Goal: Task Accomplishment & Management: Manage account settings

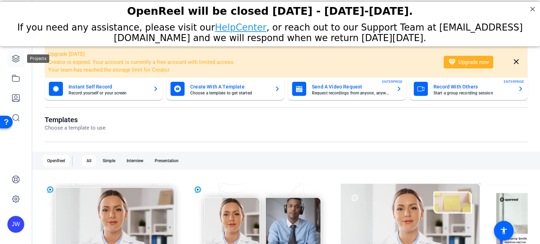
click at [17, 62] on icon at bounding box center [15, 58] width 7 height 7
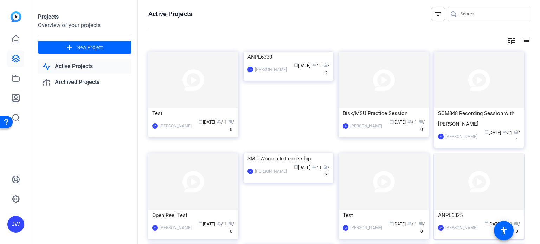
click at [443, 178] on img at bounding box center [479, 182] width 90 height 57
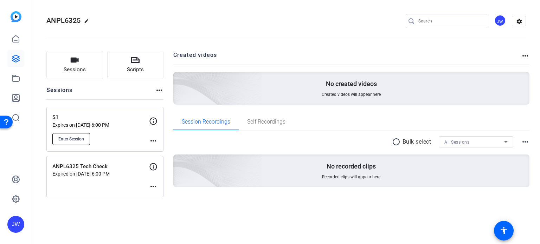
click at [82, 140] on span "Enter Session" at bounding box center [71, 139] width 26 height 6
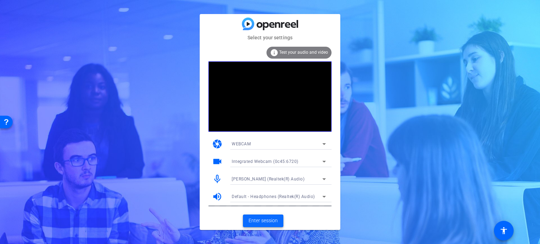
click at [263, 222] on span "Enter session" at bounding box center [263, 220] width 29 height 7
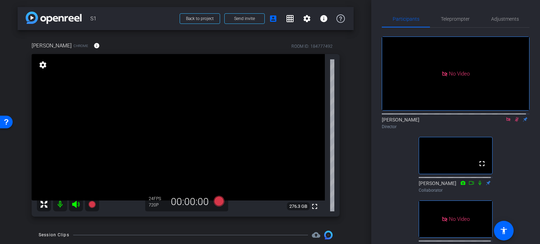
click at [506, 121] on icon at bounding box center [508, 119] width 4 height 4
click at [506, 122] on icon at bounding box center [509, 119] width 6 height 5
click at [491, 18] on span "Adjustments" at bounding box center [505, 19] width 28 height 5
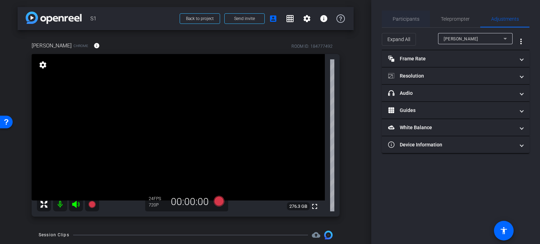
click at [402, 23] on span "Participants" at bounding box center [406, 19] width 27 height 17
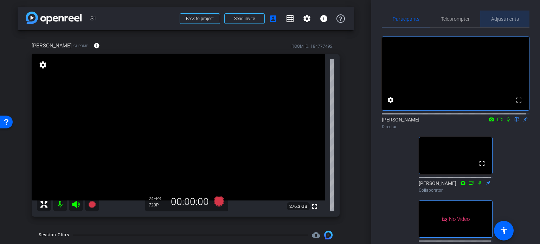
click at [503, 18] on span "Adjustments" at bounding box center [505, 19] width 28 height 5
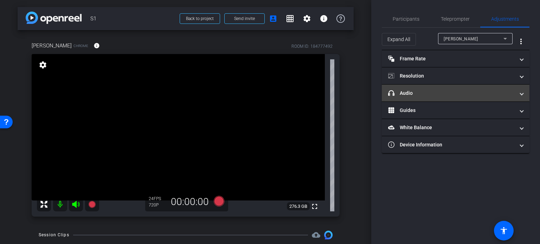
click at [424, 96] on mat-expansion-panel-header "headphone icon Audio" at bounding box center [456, 93] width 148 height 17
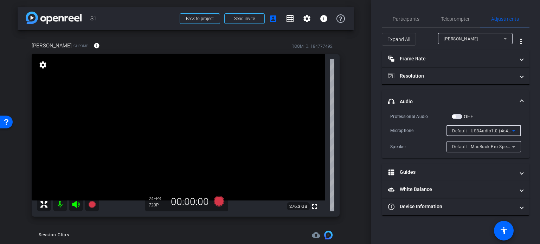
click at [481, 133] on div "Default - USBAudio1.0 (4c4a:4155)" at bounding box center [482, 131] width 60 height 9
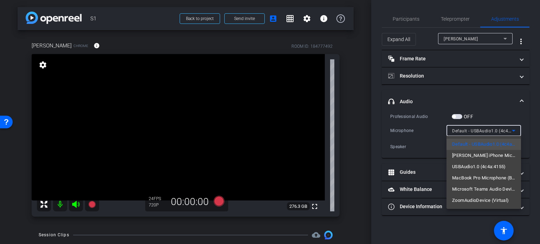
click at [423, 75] on div at bounding box center [270, 122] width 540 height 244
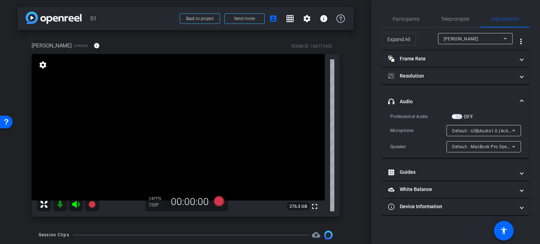
click at [423, 75] on mat-panel-title "Resolution" at bounding box center [451, 75] width 127 height 7
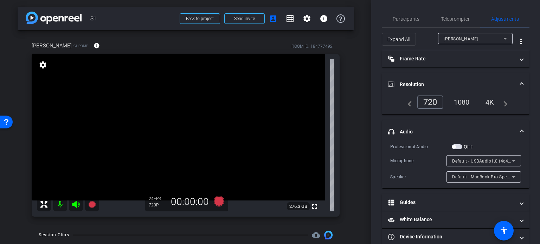
click at [453, 82] on mat-panel-title "Resolution" at bounding box center [451, 84] width 127 height 7
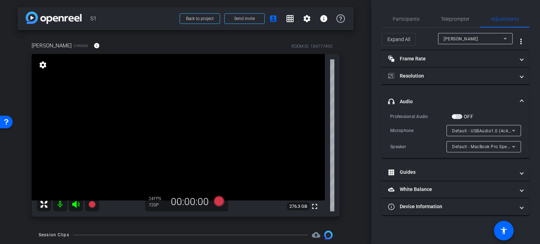
click at [468, 100] on mat-panel-title "headphone icon Audio" at bounding box center [451, 101] width 127 height 7
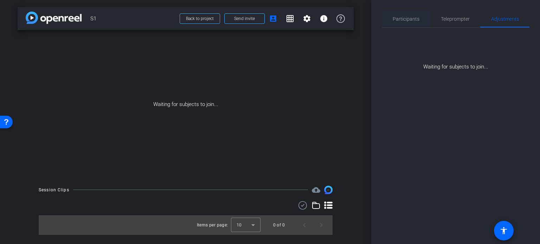
click at [418, 20] on span "Participants" at bounding box center [406, 19] width 27 height 5
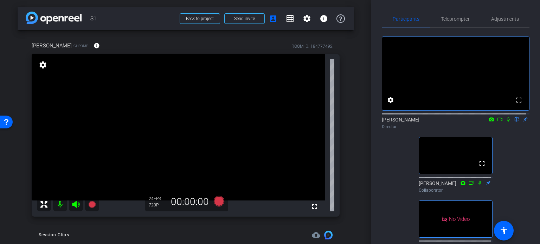
click at [352, 71] on div "arrow_back S1 Back to project Send invite account_box grid_on settings info [PE…" at bounding box center [185, 122] width 371 height 244
click at [506, 20] on span "Adjustments" at bounding box center [505, 19] width 28 height 5
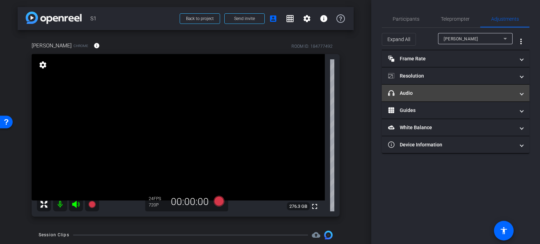
click at [440, 90] on mat-panel-title "headphone icon Audio" at bounding box center [451, 93] width 127 height 7
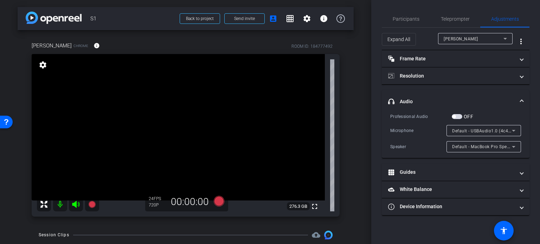
click at [498, 147] on span "Default - MacBook Pro Speakers (Built-in)" at bounding box center [494, 147] width 85 height 6
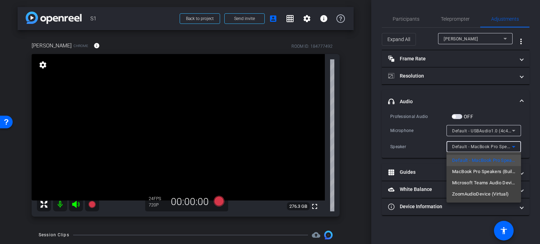
click at [509, 148] on div at bounding box center [270, 122] width 540 height 244
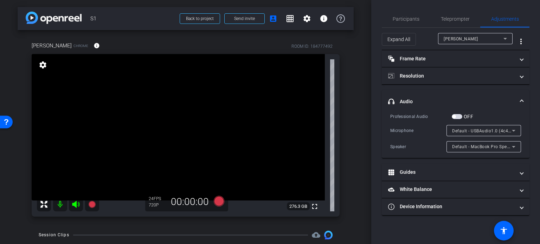
click at [411, 100] on mat-panel-title "headphone icon Audio" at bounding box center [451, 101] width 127 height 7
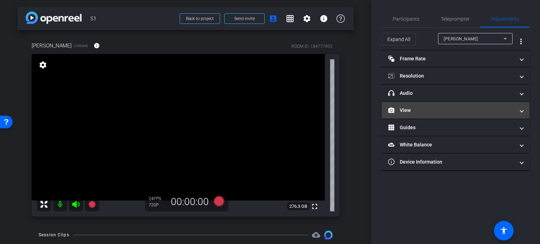
click at [412, 107] on mat-panel-title "View" at bounding box center [451, 110] width 127 height 7
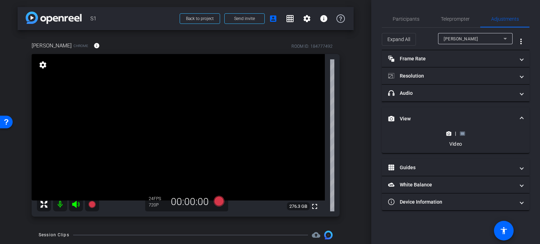
click at [463, 134] on rect at bounding box center [463, 133] width 4 height 3
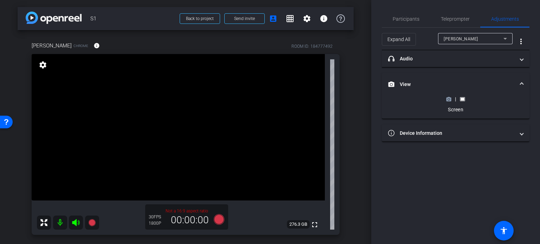
click at [448, 97] on icon at bounding box center [448, 99] width 5 height 5
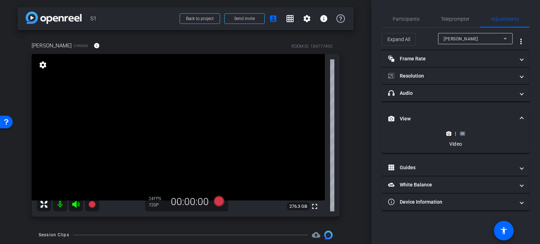
click at [463, 132] on icon at bounding box center [462, 133] width 5 height 5
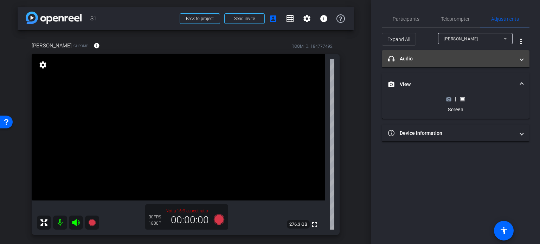
click at [423, 58] on mat-panel-title "headphone icon Audio" at bounding box center [451, 58] width 127 height 7
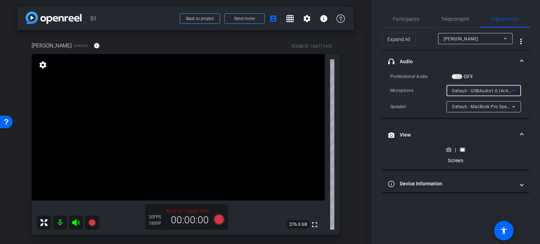
click at [513, 90] on icon at bounding box center [514, 91] width 4 height 2
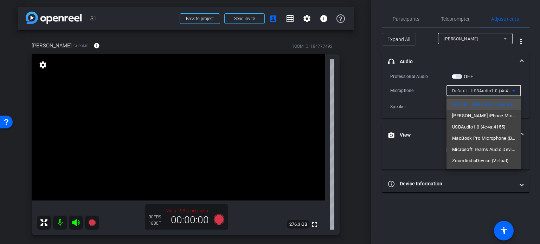
click at [513, 90] on div at bounding box center [270, 122] width 540 height 244
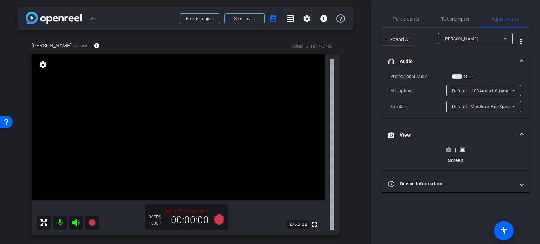
click at [513, 90] on icon at bounding box center [514, 91] width 4 height 2
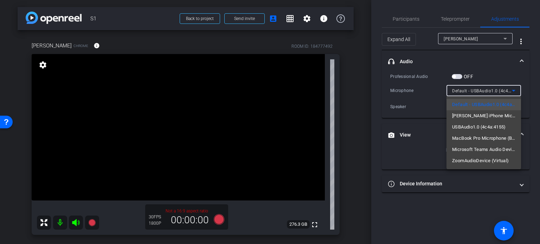
click at [509, 71] on div at bounding box center [270, 122] width 540 height 244
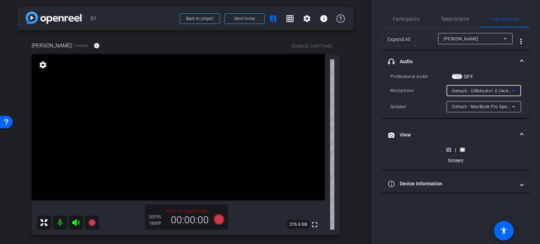
click at [513, 90] on icon at bounding box center [514, 91] width 4 height 2
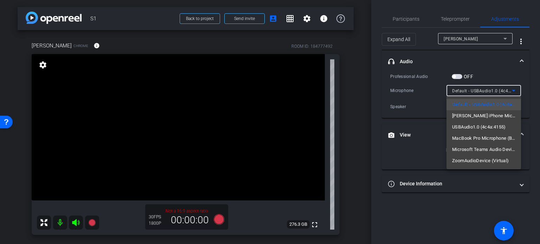
click at [429, 131] on div at bounding box center [270, 122] width 540 height 244
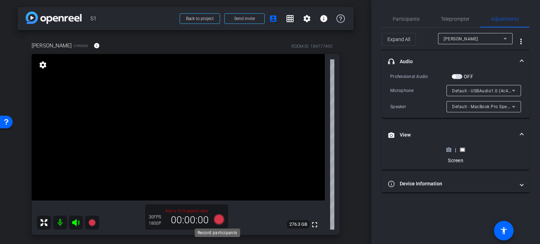
click at [218, 220] on icon at bounding box center [219, 219] width 11 height 11
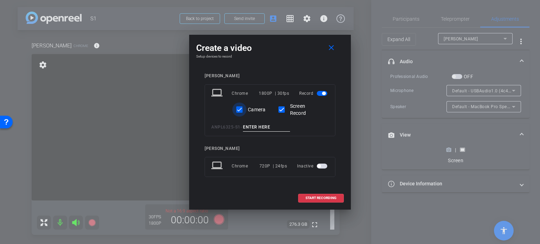
click at [241, 111] on input "Camera" at bounding box center [239, 110] width 14 height 14
checkbox input "false"
drag, startPoint x: 120, startPoint y: 73, endPoint x: 138, endPoint y: 90, distance: 25.1
click at [120, 73] on div at bounding box center [270, 122] width 540 height 244
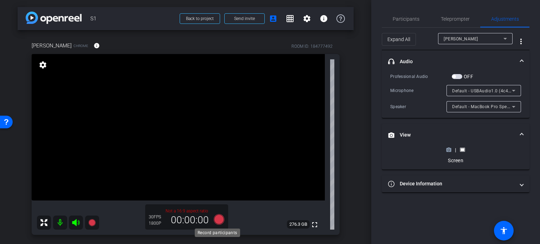
click at [215, 221] on icon at bounding box center [219, 219] width 11 height 11
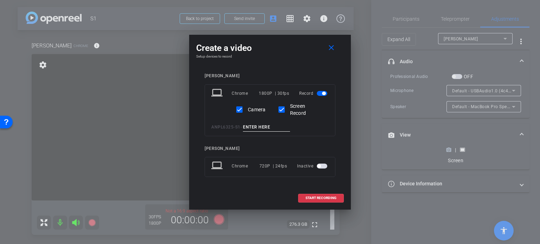
drag, startPoint x: 255, startPoint y: 128, endPoint x: 253, endPoint y: 125, distance: 4.3
click at [254, 126] on input at bounding box center [266, 127] width 47 height 9
type input "Building Bridges"
click at [238, 111] on input "Camera" at bounding box center [239, 110] width 14 height 14
checkbox input "false"
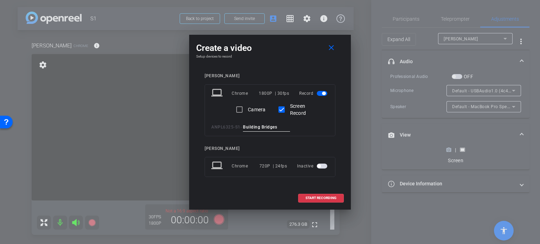
click at [285, 128] on input "Building Bridges" at bounding box center [266, 127] width 47 height 9
click at [248, 126] on input "Building Bridges" at bounding box center [266, 127] width 47 height 9
click at [280, 126] on input "L1 Building Bridges" at bounding box center [266, 127] width 47 height 9
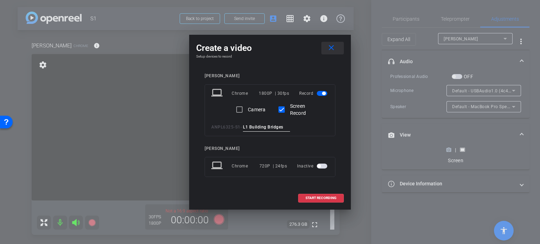
type input "L1 Building Bridges"
click at [332, 47] on mat-icon "close" at bounding box center [331, 48] width 9 height 9
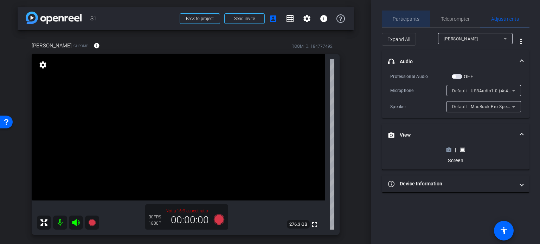
click at [403, 17] on span "Participants" at bounding box center [406, 19] width 27 height 5
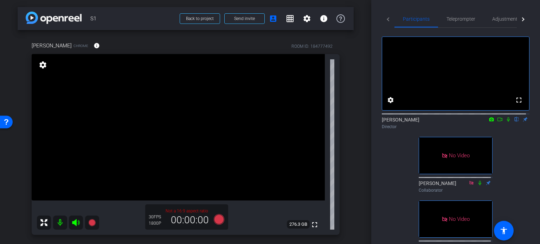
click at [497, 122] on icon at bounding box center [500, 119] width 6 height 5
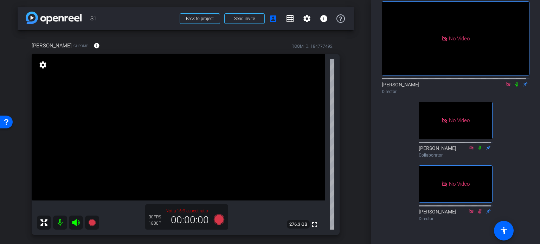
scroll to position [70, 0]
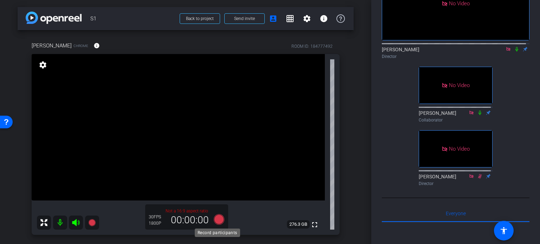
click at [218, 218] on icon at bounding box center [219, 219] width 11 height 11
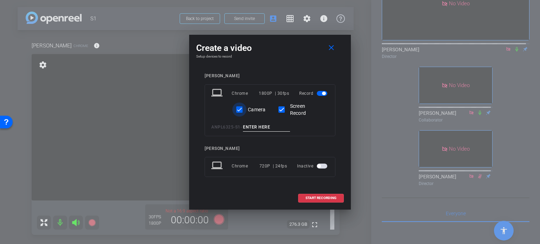
drag, startPoint x: 240, startPoint y: 111, endPoint x: 242, endPoint y: 115, distance: 4.1
click at [239, 111] on input "Camera" at bounding box center [239, 110] width 14 height 14
checkbox input "false"
click at [255, 127] on input at bounding box center [266, 127] width 47 height 9
paste input "L1 Building Bridges"
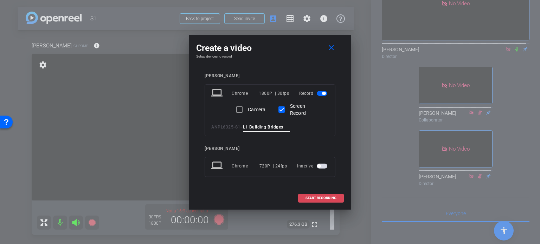
type input "L1 Building Bridges"
drag, startPoint x: 317, startPoint y: 197, endPoint x: 316, endPoint y: 203, distance: 5.4
click at [316, 203] on button "START RECORDING" at bounding box center [321, 198] width 46 height 9
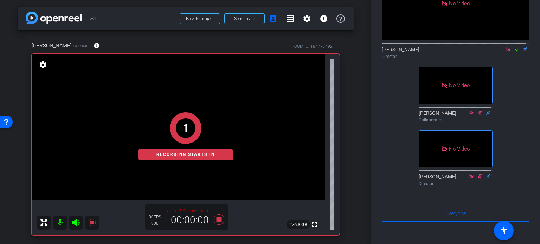
click at [514, 52] on icon at bounding box center [517, 49] width 6 height 5
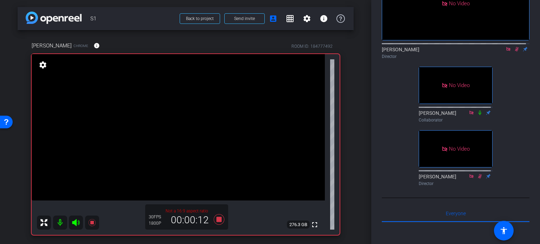
click at [513, 46] on div at bounding box center [456, 43] width 148 height 6
click at [514, 52] on icon at bounding box center [517, 49] width 6 height 5
click at [478, 115] on icon at bounding box center [480, 112] width 6 height 5
click at [517, 156] on div "No Video [PERSON_NAME] Director No Video [PERSON_NAME] Collaborator No Video [P…" at bounding box center [456, 73] width 148 height 232
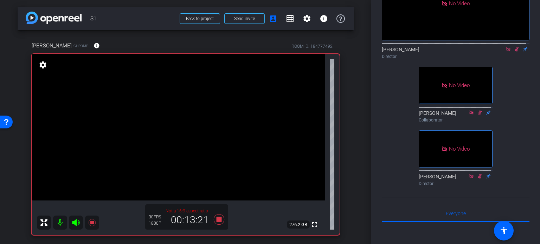
scroll to position [35, 0]
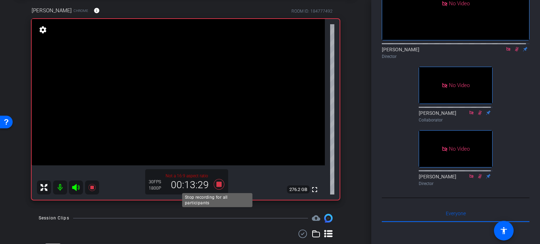
click at [216, 184] on icon at bounding box center [219, 184] width 11 height 11
click at [515, 52] on icon at bounding box center [517, 49] width 6 height 5
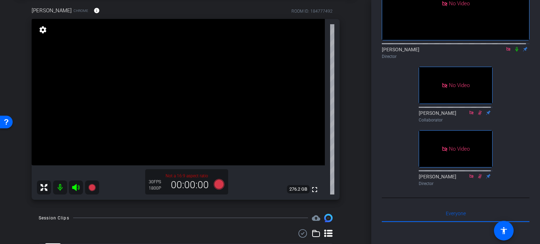
click at [506, 52] on icon at bounding box center [509, 49] width 6 height 5
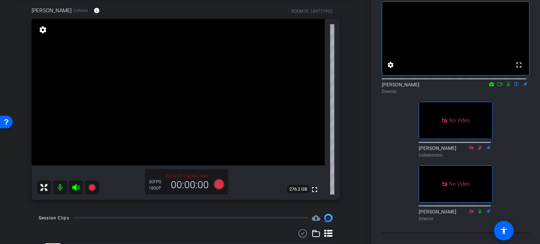
scroll to position [0, 0]
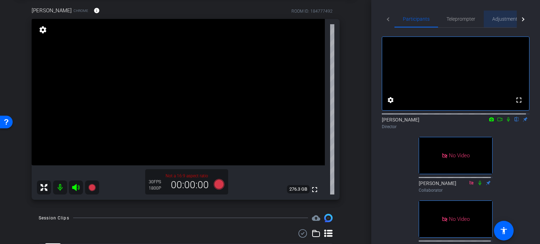
click at [505, 18] on span "Adjustments" at bounding box center [506, 19] width 28 height 5
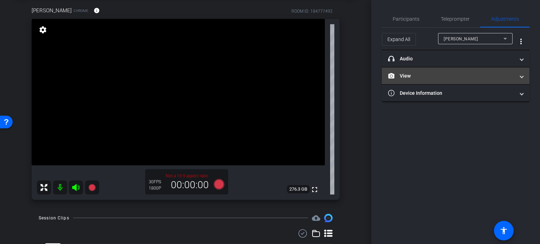
click at [461, 76] on mat-panel-title "View" at bounding box center [451, 75] width 127 height 7
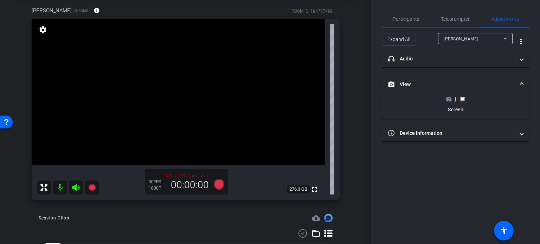
click at [448, 97] on polygon at bounding box center [449, 97] width 3 height 1
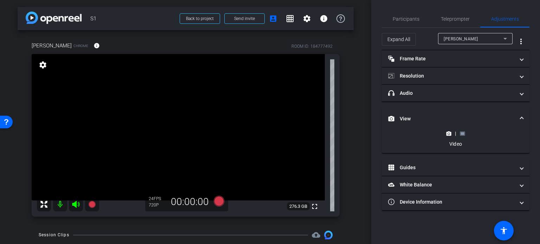
scroll to position [52, 0]
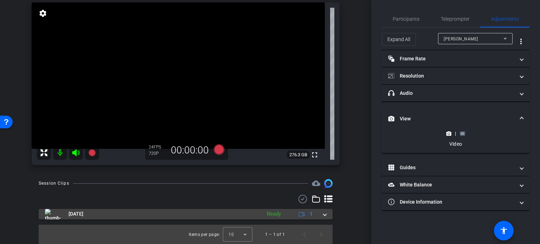
click at [323, 216] on mat-expansion-panel-header "[DATE] Ready 1" at bounding box center [186, 214] width 294 height 11
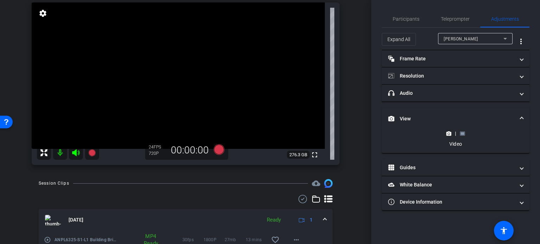
scroll to position [88, 0]
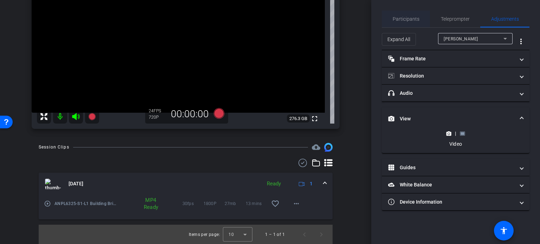
click at [412, 21] on span "Participants" at bounding box center [406, 19] width 27 height 5
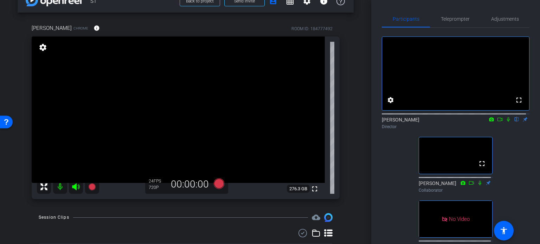
scroll to position [53, 0]
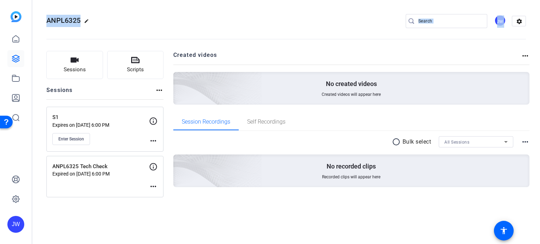
drag, startPoint x: 43, startPoint y: 19, endPoint x: 89, endPoint y: 27, distance: 46.8
click at [89, 27] on mat-toolbar "ANPL6325 edit JW settings" at bounding box center [286, 21] width 508 height 42
click at [139, 24] on div "ANPL6325 edit JW settings" at bounding box center [286, 21] width 480 height 11
drag, startPoint x: 45, startPoint y: 20, endPoint x: 81, endPoint y: 20, distance: 36.2
click at [81, 20] on mat-toolbar "ANPL6325 edit JW settings" at bounding box center [286, 21] width 508 height 42
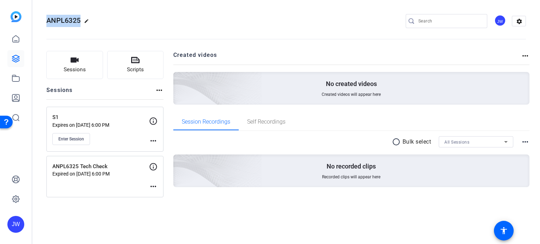
click at [72, 21] on span "ANPL6325" at bounding box center [63, 20] width 34 height 8
click at [521, 18] on mat-icon "settings" at bounding box center [519, 21] width 14 height 11
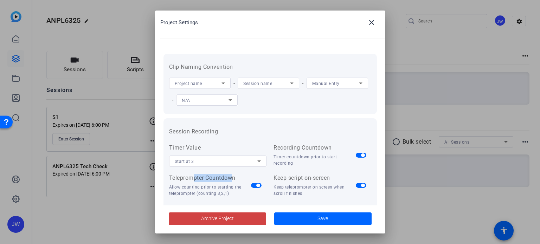
drag, startPoint x: 193, startPoint y: 180, endPoint x: 252, endPoint y: 188, distance: 60.4
click at [233, 182] on div "Teleprompter Countdown" at bounding box center [210, 178] width 82 height 8
click at [257, 187] on span "button" at bounding box center [258, 186] width 4 height 4
drag, startPoint x: 171, startPoint y: 178, endPoint x: 244, endPoint y: 175, distance: 73.5
click at [244, 175] on div "Teleprompter Countdown" at bounding box center [210, 178] width 82 height 8
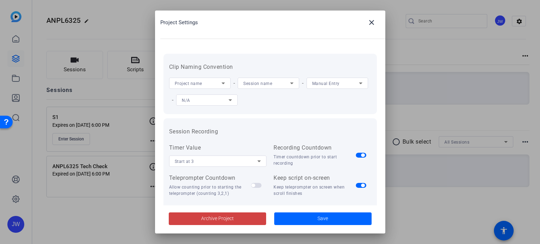
drag, startPoint x: 281, startPoint y: 179, endPoint x: 311, endPoint y: 177, distance: 29.6
click at [301, 177] on div "Keep script on-screen" at bounding box center [315, 178] width 82 height 8
click at [206, 179] on div "Teleprompter Countdown" at bounding box center [210, 178] width 82 height 8
drag, startPoint x: 218, startPoint y: 181, endPoint x: 224, endPoint y: 181, distance: 5.3
click at [224, 181] on div "Teleprompter Countdown" at bounding box center [210, 178] width 82 height 8
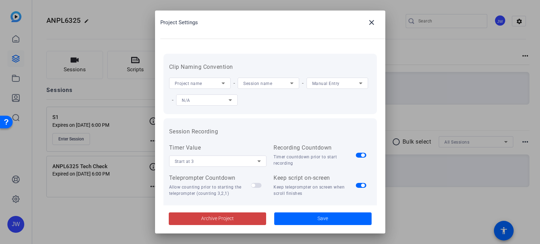
click at [230, 181] on div "Teleprompter Countdown" at bounding box center [210, 178] width 82 height 8
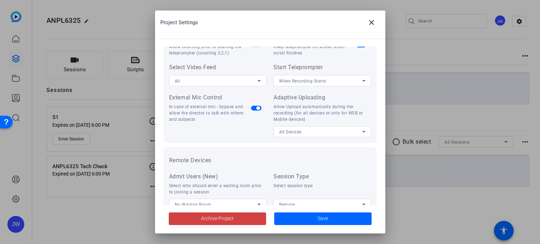
scroll to position [105, 0]
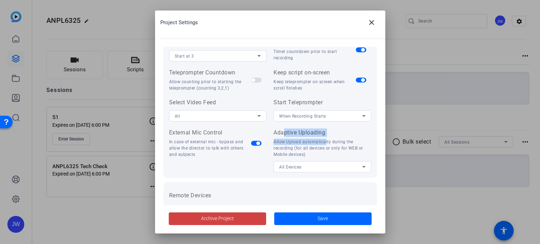
drag, startPoint x: 281, startPoint y: 131, endPoint x: 319, endPoint y: 139, distance: 38.6
click at [319, 139] on div "Adaptive Uploading Allow Upload automatically during the recording (for all dev…" at bounding box center [323, 151] width 98 height 44
click at [293, 167] on span "All Devices" at bounding box center [290, 167] width 23 height 5
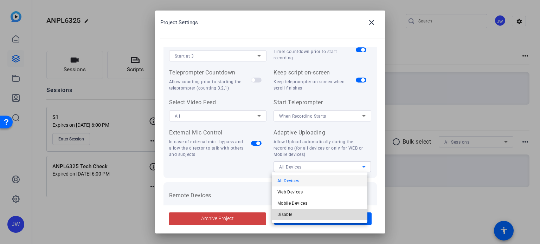
click at [282, 214] on span "Disable" at bounding box center [284, 215] width 15 height 8
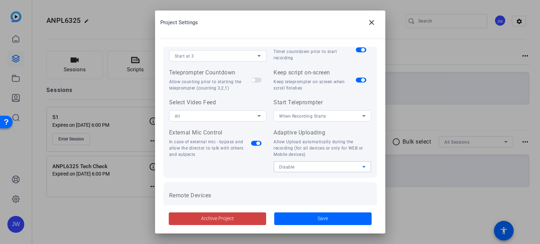
click at [294, 166] on div "Disable" at bounding box center [320, 167] width 83 height 9
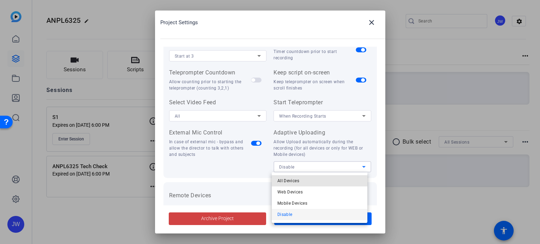
drag, startPoint x: 292, startPoint y: 180, endPoint x: 308, endPoint y: 244, distance: 65.7
click at [292, 180] on span "All Devices" at bounding box center [288, 181] width 22 height 8
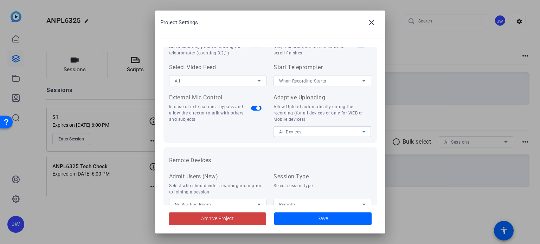
scroll to position [162, 0]
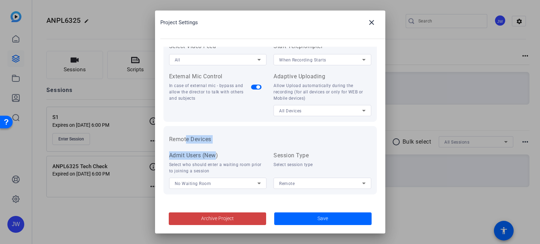
drag, startPoint x: 186, startPoint y: 137, endPoint x: 219, endPoint y: 156, distance: 38.6
click at [217, 148] on div "Remote Devices Recording Camera Options Record All Devices Flashlight Allow usi…" at bounding box center [269, 160] width 213 height 69
click at [336, 216] on span at bounding box center [322, 219] width 97 height 17
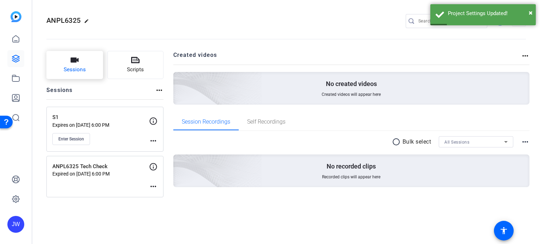
click at [84, 70] on span "Sessions" at bounding box center [75, 70] width 22 height 8
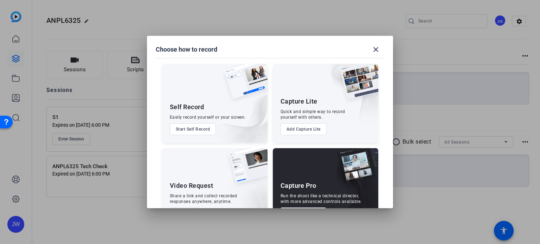
scroll to position [25, 0]
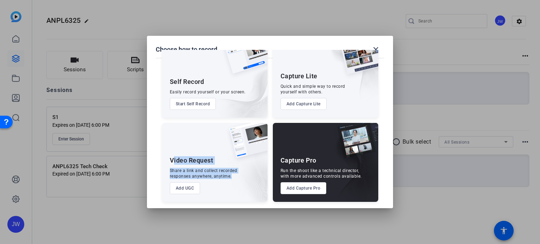
drag, startPoint x: 171, startPoint y: 159, endPoint x: 231, endPoint y: 175, distance: 63.1
click at [231, 175] on div "Video Request Share a link and collect recorded responses anywhere, anytime. Ad…" at bounding box center [214, 162] width 105 height 79
click at [182, 188] on button "Add UGC" at bounding box center [185, 188] width 31 height 12
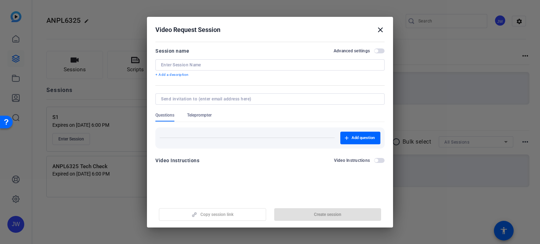
click at [378, 50] on span "button" at bounding box center [376, 51] width 4 height 4
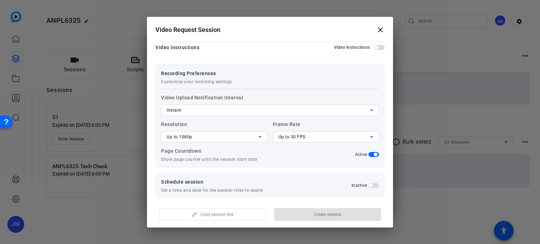
scroll to position [0, 0]
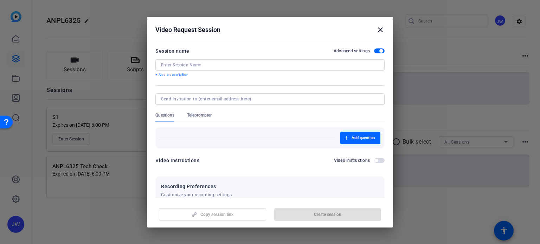
click at [375, 50] on span "button" at bounding box center [379, 51] width 11 height 5
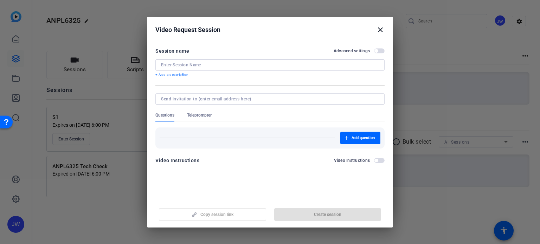
click at [379, 51] on span "button" at bounding box center [379, 51] width 11 height 5
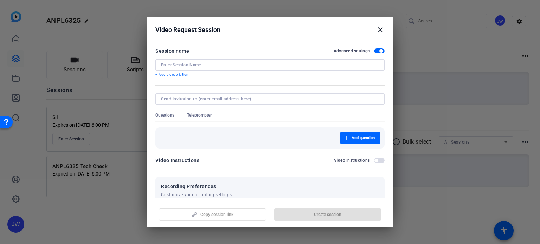
click at [204, 63] on input at bounding box center [270, 65] width 218 height 6
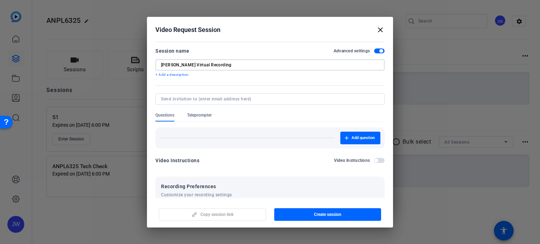
type input "Kim's Virtual Recording"
click at [162, 73] on p "+ Add a description" at bounding box center [269, 75] width 229 height 6
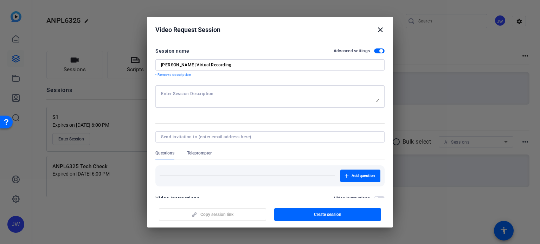
click at [178, 96] on textarea at bounding box center [270, 96] width 218 height 11
click at [170, 74] on p "- Remove description" at bounding box center [269, 75] width 229 height 6
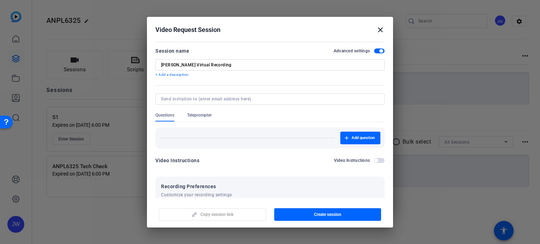
click at [196, 100] on input at bounding box center [268, 99] width 215 height 6
click at [183, 98] on input at bounding box center [268, 99] width 215 height 6
paste input "kcommerato@mail.smu.edu"
type input "kcommerato@mail.smu.edu"
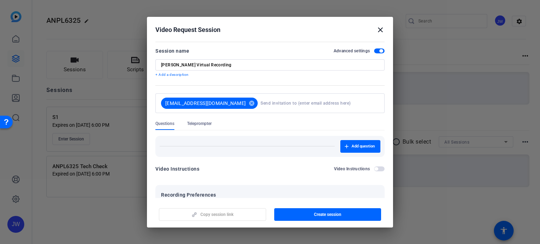
click at [236, 108] on mat-form-field "kcommerato@mail.smu.edu cancel" at bounding box center [269, 107] width 229 height 27
click at [311, 89] on form "Session name Advanced settings Kim's Virtual Recording + Add a description kcom…" at bounding box center [269, 184] width 229 height 274
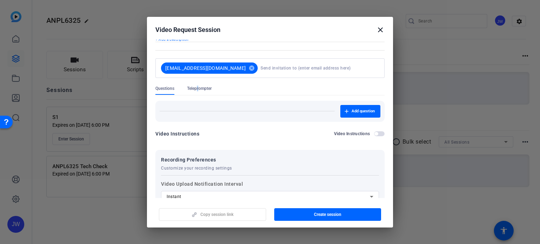
click at [197, 91] on span "Teleprompter" at bounding box center [199, 89] width 25 height 6
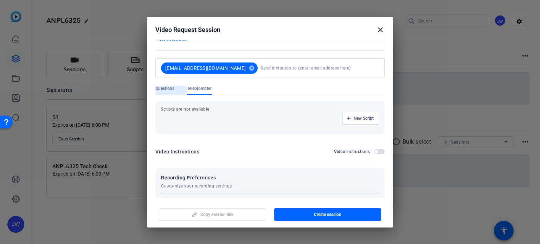
click at [167, 91] on span "Questions" at bounding box center [164, 90] width 19 height 9
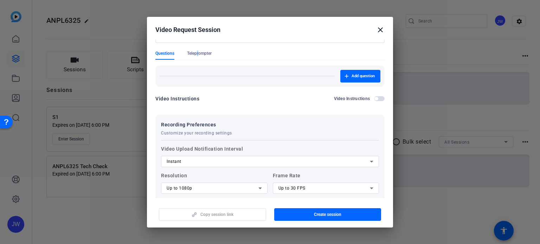
scroll to position [105, 0]
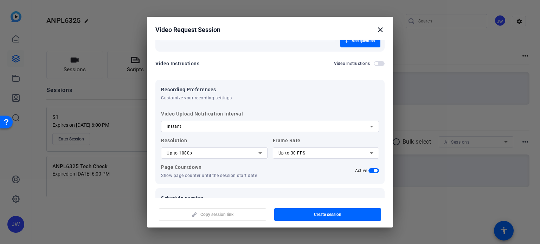
drag, startPoint x: 174, startPoint y: 114, endPoint x: 225, endPoint y: 109, distance: 51.2
click at [225, 110] on label "Video Upload Notification Interval Instant" at bounding box center [270, 121] width 218 height 23
click at [247, 125] on div "Instant" at bounding box center [268, 126] width 203 height 8
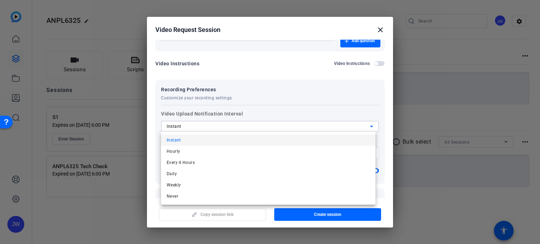
click at [179, 128] on div at bounding box center [270, 122] width 540 height 244
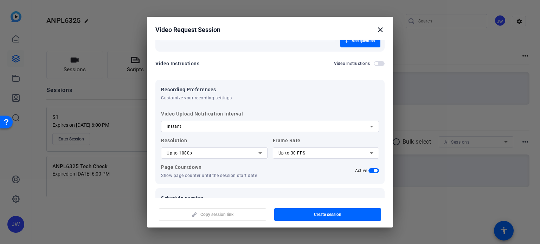
scroll to position [0, 0]
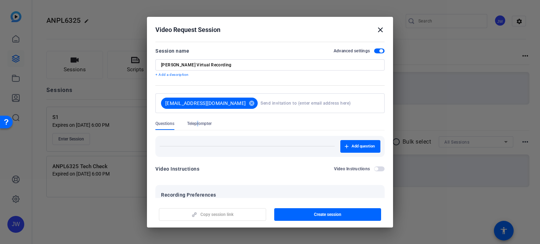
click at [180, 73] on p "+ Add a description" at bounding box center [269, 75] width 229 height 6
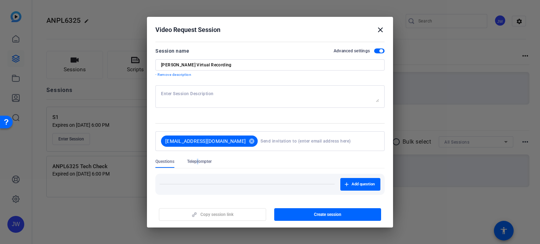
click at [206, 98] on textarea at bounding box center [270, 96] width 218 height 11
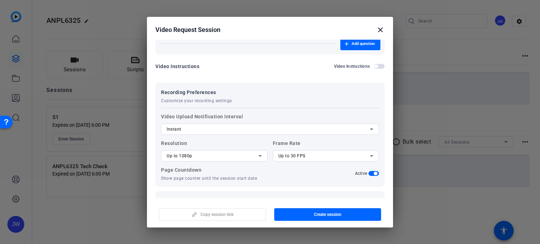
scroll to position [167, 0]
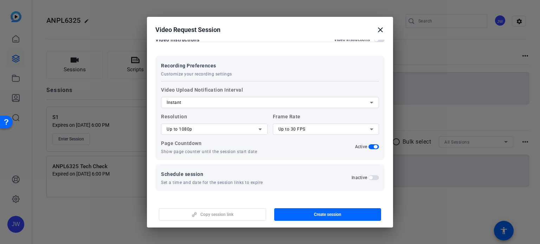
type textarea "Make sure you are only recording your screen and not your camera. This helps in…"
drag, startPoint x: 163, startPoint y: 151, endPoint x: 256, endPoint y: 151, distance: 92.8
click at [256, 151] on p "Show page counter until the session start date" at bounding box center [214, 152] width 107 height 6
click at [189, 153] on p "Show page counter until the session start date" at bounding box center [214, 152] width 107 height 6
click at [368, 159] on div "Recording Preferences Customize your recording settings Video Upload Notificati…" at bounding box center [269, 108] width 229 height 104
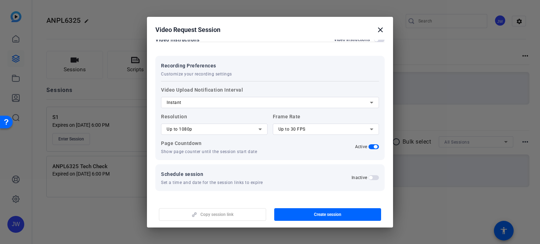
drag, startPoint x: 171, startPoint y: 173, endPoint x: 200, endPoint y: 172, distance: 28.9
click at [198, 173] on span "Schedule session" at bounding box center [212, 174] width 102 height 8
drag, startPoint x: 166, startPoint y: 62, endPoint x: 221, endPoint y: 83, distance: 58.8
click at [217, 70] on div "Recording Preferences Customize your recording settings" at bounding box center [196, 69] width 71 height 15
click at [189, 150] on p "Show page counter until the session start date" at bounding box center [214, 152] width 107 height 6
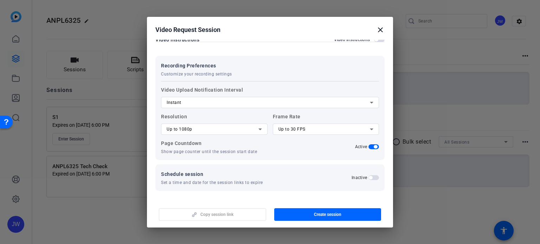
click at [212, 151] on p "Show page counter until the session start date" at bounding box center [214, 152] width 107 height 6
click at [235, 153] on p "Show page counter until the session start date" at bounding box center [214, 152] width 107 height 6
click at [372, 178] on span "button" at bounding box center [373, 177] width 11 height 5
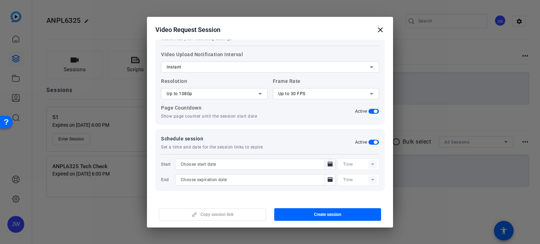
click at [328, 166] on icon "Open calendar" at bounding box center [330, 164] width 5 height 5
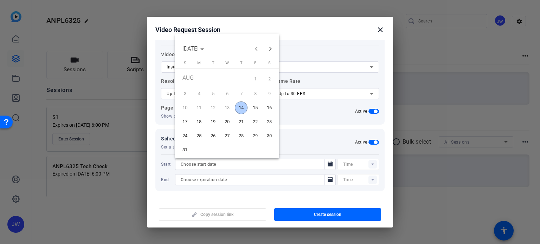
click at [243, 109] on span "14" at bounding box center [241, 108] width 13 height 13
type input "8/14/2025"
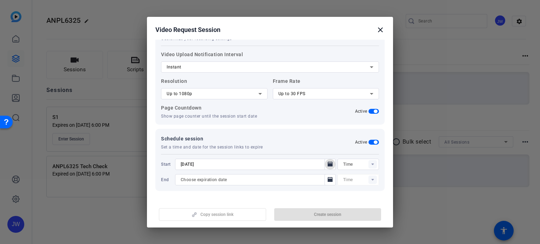
click at [371, 164] on icon at bounding box center [372, 164] width 2 height 2
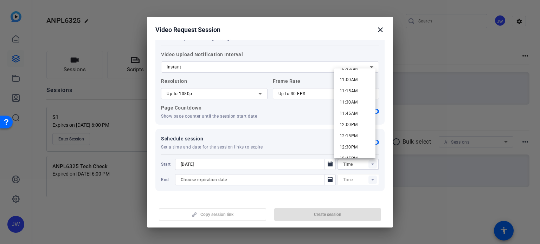
scroll to position [457, 0]
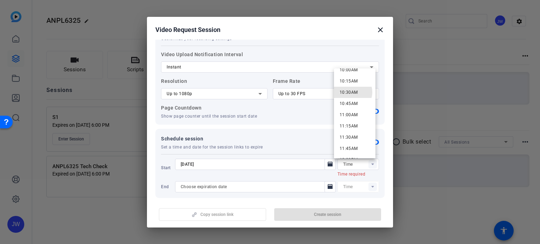
click at [352, 93] on span "10:30AM" at bounding box center [349, 92] width 18 height 5
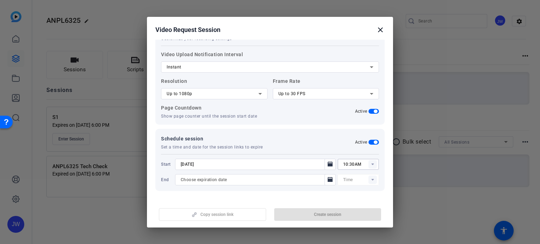
click at [368, 163] on rect at bounding box center [372, 164] width 8 height 8
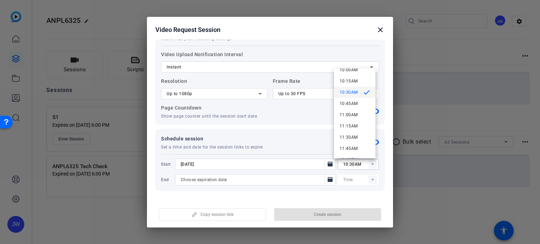
scroll to position [492, 0]
click at [354, 123] on span "12:00PM" at bounding box center [349, 124] width 18 height 5
type input "12:00PM"
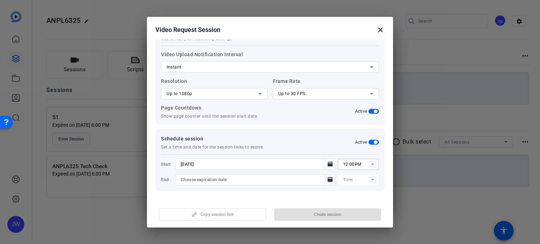
click at [328, 180] on icon "Open calendar" at bounding box center [330, 179] width 5 height 5
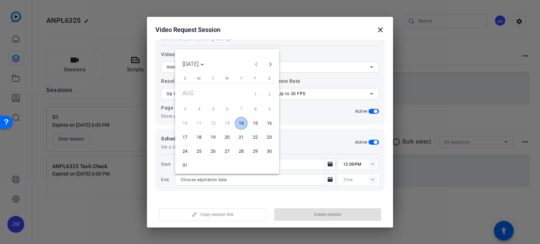
click at [319, 137] on div at bounding box center [270, 122] width 540 height 244
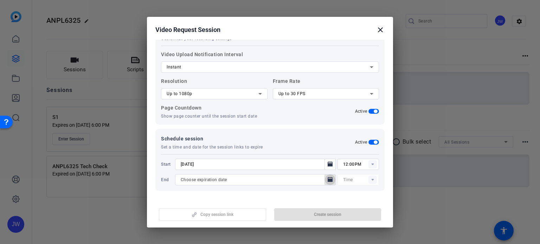
click at [328, 180] on icon "Open calendar" at bounding box center [330, 179] width 5 height 5
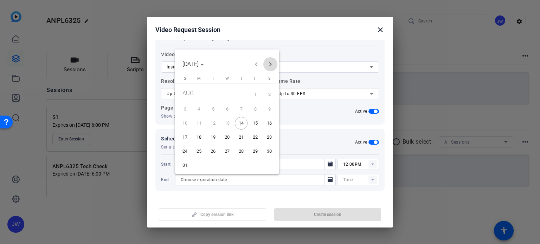
click at [275, 64] on span "Next month" at bounding box center [270, 64] width 14 height 14
click at [269, 124] on span "18" at bounding box center [269, 123] width 13 height 13
type input "10/18/2025"
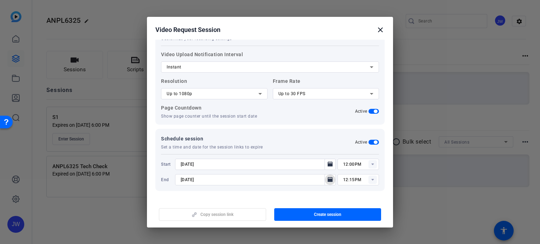
click at [368, 181] on rect at bounding box center [372, 180] width 8 height 8
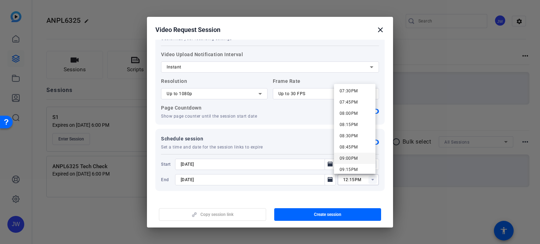
scroll to position [996, 0]
click at [359, 165] on mat-option "11:45PM" at bounding box center [354, 165] width 41 height 11
type input "11:45PM"
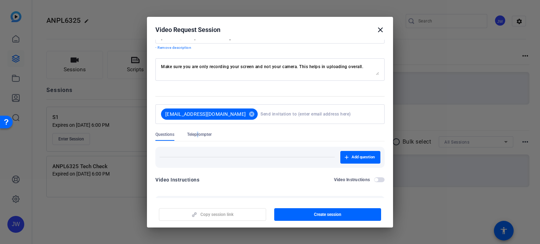
scroll to position [0, 0]
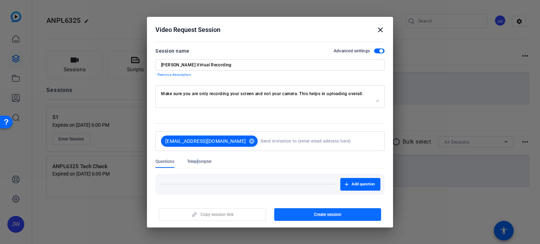
click at [332, 213] on span "Create session" at bounding box center [327, 215] width 27 height 6
click at [381, 29] on mat-icon "close" at bounding box center [380, 30] width 8 height 8
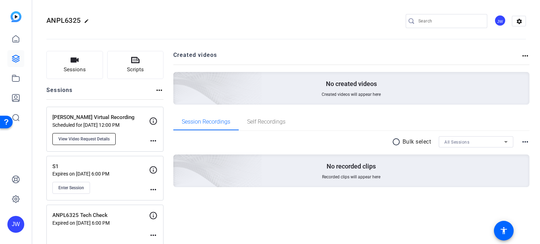
click at [76, 140] on span "View Video Request Details" at bounding box center [83, 139] width 51 height 6
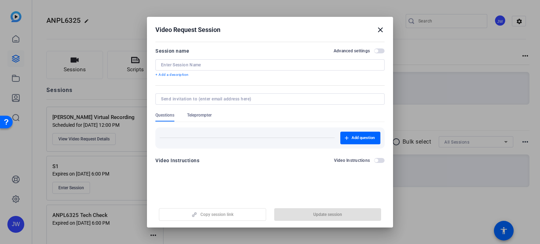
type input "Kim's Virtual Recording"
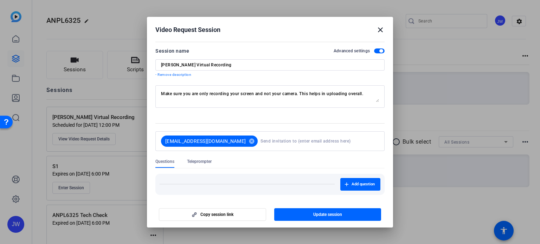
click at [380, 30] on mat-icon "close" at bounding box center [380, 30] width 8 height 8
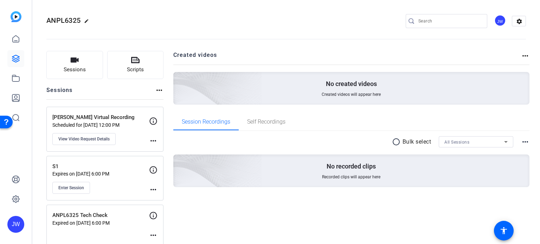
click at [155, 118] on icon at bounding box center [153, 121] width 8 height 8
click at [153, 141] on mat-icon "more_horiz" at bounding box center [153, 141] width 8 height 8
click at [169, 97] on div at bounding box center [270, 122] width 540 height 244
click at [87, 22] on mat-icon "edit" at bounding box center [88, 23] width 8 height 8
click at [109, 19] on span "check_circle" at bounding box center [109, 21] width 8 height 8
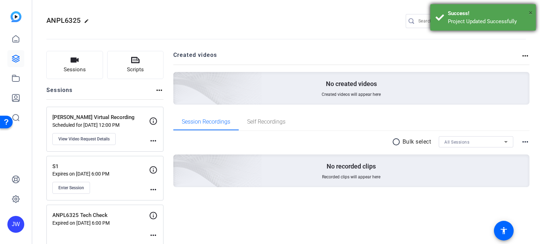
click at [530, 13] on span "×" at bounding box center [531, 12] width 4 height 8
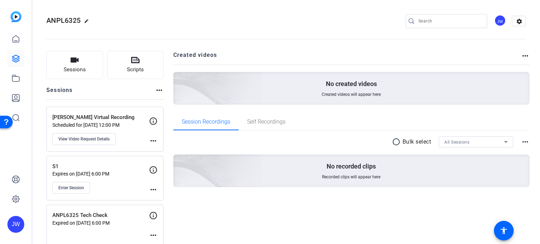
click at [495, 20] on div "JW" at bounding box center [500, 21] width 12 height 12
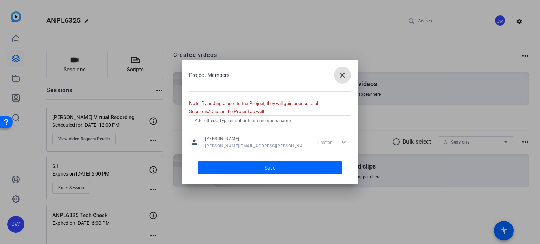
click at [239, 122] on input "text" at bounding box center [270, 121] width 150 height 8
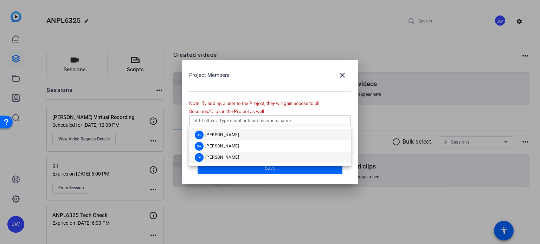
click at [225, 157] on span "[PERSON_NAME]" at bounding box center [222, 158] width 34 height 6
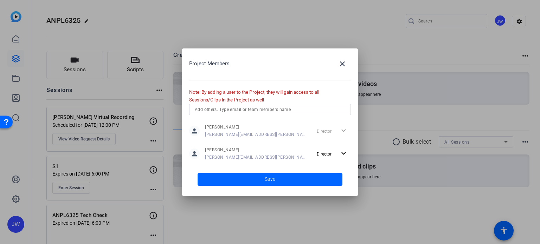
drag, startPoint x: 219, startPoint y: 128, endPoint x: 231, endPoint y: 130, distance: 13.0
click at [233, 130] on div "Justin Wilbur justin-wilbur@bisk.com" at bounding box center [257, 130] width 104 height 13
click at [249, 143] on div "person Justin Wilbur justin-wilbur@bisk.com Director expand_more person Tommy P…" at bounding box center [270, 142] width 162 height 40
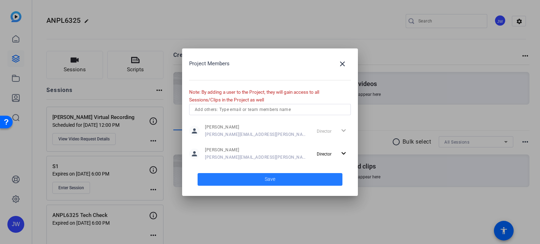
click at [269, 179] on span "Save" at bounding box center [270, 179] width 11 height 7
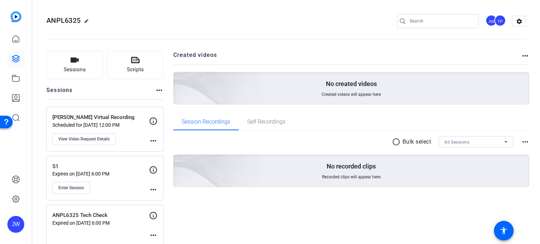
scroll to position [10, 0]
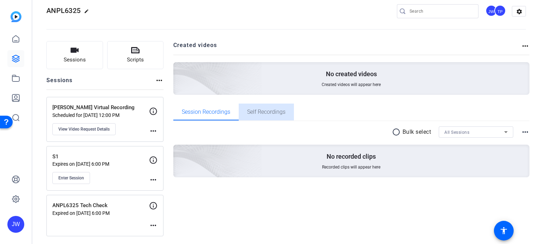
click at [269, 109] on span "Self Recordings" at bounding box center [266, 112] width 38 height 6
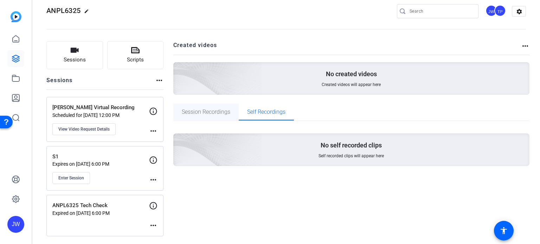
click at [201, 112] on span "Session Recordings" at bounding box center [206, 112] width 49 height 6
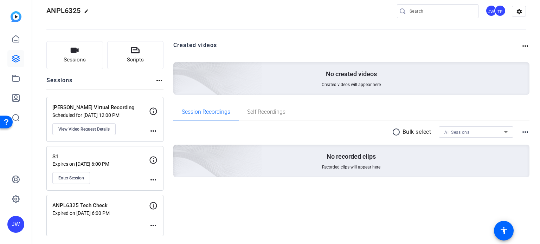
click at [127, 100] on div "Kim's Virtual Recording Scheduled for Aug 14, 2025 @ 12:00 PM View Video Reques…" at bounding box center [104, 119] width 117 height 45
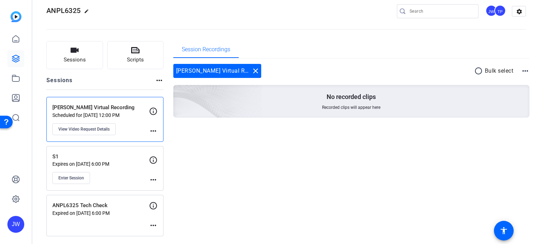
click at [128, 84] on div "Sessions more_horiz" at bounding box center [104, 82] width 117 height 13
click at [127, 107] on p "Kim's Virtual Recording" at bounding box center [100, 108] width 97 height 8
click at [173, 166] on div "Session Recordings Kim's Virtual Recording close radio_button_unchecked Bulk se…" at bounding box center [351, 138] width 357 height 195
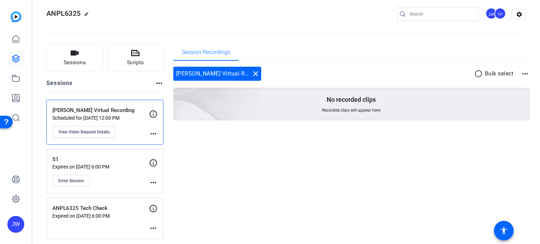
drag, startPoint x: 44, startPoint y: 9, endPoint x: 144, endPoint y: 28, distance: 102.1
click at [94, 10] on mat-toolbar "ANPL6325 edit JW TP settings" at bounding box center [286, 14] width 508 height 42
click at [170, 25] on openreel-divider-bar at bounding box center [286, 29] width 480 height 21
click at [104, 156] on p "S1" at bounding box center [100, 160] width 97 height 8
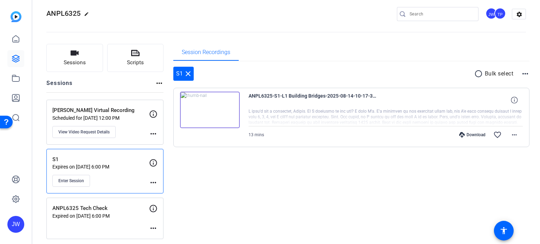
click at [223, 109] on img at bounding box center [210, 110] width 60 height 37
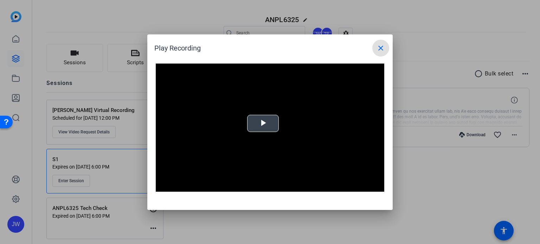
click at [263, 123] on span "Video Player" at bounding box center [263, 123] width 0 height 0
click at [382, 48] on mat-icon "close" at bounding box center [381, 48] width 8 height 8
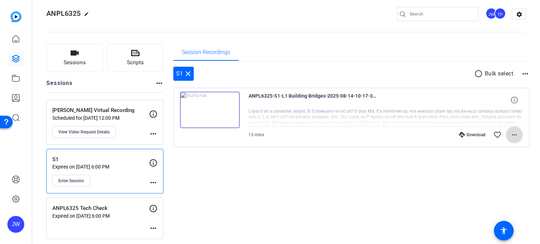
click at [511, 135] on mat-icon "more_horiz" at bounding box center [514, 135] width 8 height 8
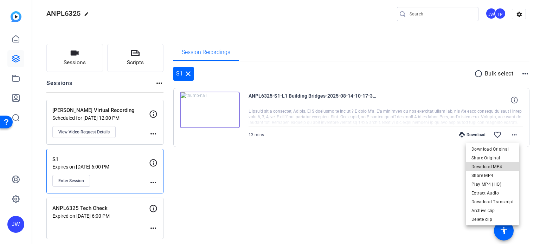
click at [497, 164] on span "Download MP4" at bounding box center [492, 167] width 42 height 8
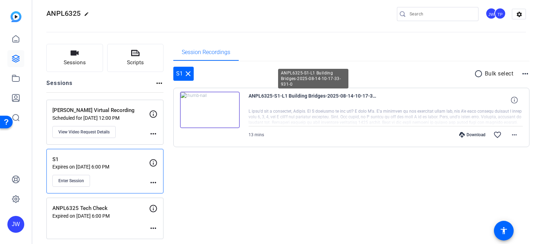
drag, startPoint x: 269, startPoint y: 96, endPoint x: 370, endPoint y: 97, distance: 100.9
click at [370, 97] on span "ANPL6325-S1-L1 Building Bridges-2025-08-14-10-17-33-931-0" at bounding box center [314, 100] width 130 height 17
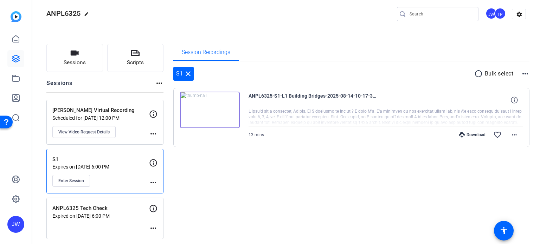
click at [120, 108] on p "Kim's Virtual Recording" at bounding box center [100, 111] width 97 height 8
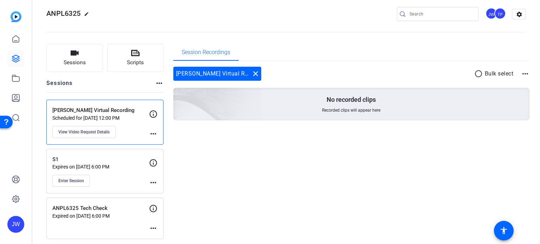
scroll to position [10, 0]
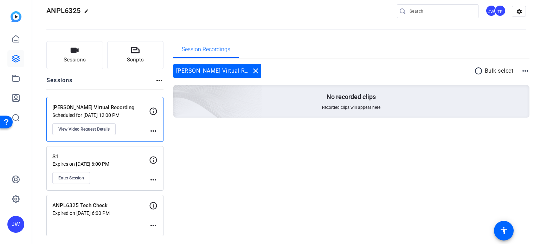
click at [131, 154] on p "S1" at bounding box center [100, 157] width 97 height 8
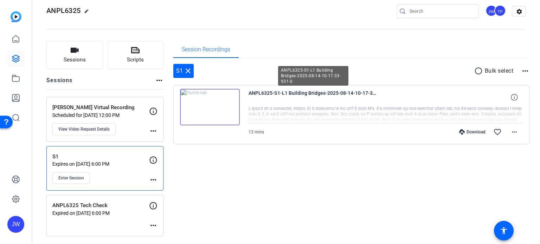
click at [257, 93] on span "ANPL6325-S1-L1 Building Bridges-2025-08-14-10-17-33-931-0" at bounding box center [314, 97] width 130 height 17
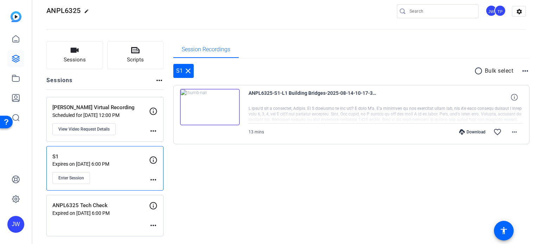
drag, startPoint x: 257, startPoint y: 93, endPoint x: 279, endPoint y: 93, distance: 21.8
click at [279, 93] on span "ANPL6325-S1-L1 Building Bridges-2025-08-14-10-17-33-931-0" at bounding box center [314, 97] width 130 height 17
click at [329, 92] on span "ANPL6325-S1-L1 Building Bridges-2025-08-14-10-17-33-931-0" at bounding box center [314, 97] width 130 height 17
click at [349, 91] on span "ANPL6325-S1-L1 Building Bridges-2025-08-14-10-17-33-931-0" at bounding box center [314, 97] width 130 height 17
drag, startPoint x: 352, startPoint y: 91, endPoint x: 376, endPoint y: 91, distance: 23.6
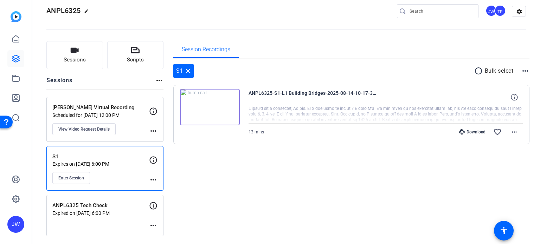
click at [355, 91] on span "ANPL6325-S1-L1 Building Bridges-2025-08-14-10-17-33-931-0" at bounding box center [314, 97] width 130 height 17
drag, startPoint x: 376, startPoint y: 91, endPoint x: 383, endPoint y: 92, distance: 7.1
click at [376, 91] on span "ANPL6325-S1-L1 Building Bridges-2025-08-14-10-17-33-931-0" at bounding box center [314, 97] width 130 height 17
click at [384, 92] on div "ANPL6325-S1-L1 Building Bridges-2025-08-14-10-17-33-931-0" at bounding box center [386, 97] width 275 height 17
click at [263, 160] on div "S1 close radio_button_unchecked Bulk select more_horiz ANPL6325-S1-L1 Building …" at bounding box center [351, 113] width 357 height 108
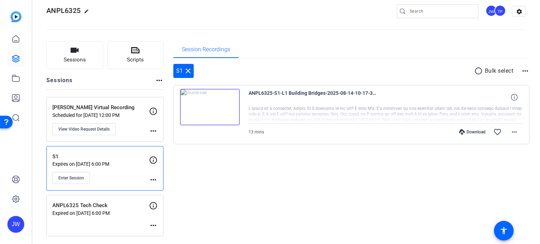
drag, startPoint x: 253, startPoint y: 107, endPoint x: 266, endPoint y: 111, distance: 13.6
click at [265, 111] on div at bounding box center [386, 115] width 275 height 18
drag, startPoint x: 165, startPoint y: 143, endPoint x: 535, endPoint y: 146, distance: 370.6
click at [536, 146] on div "Sessions Scripts Sessions more_horiz Kim's Virtual Recording Scheduled for Aug …" at bounding box center [286, 138] width 508 height 213
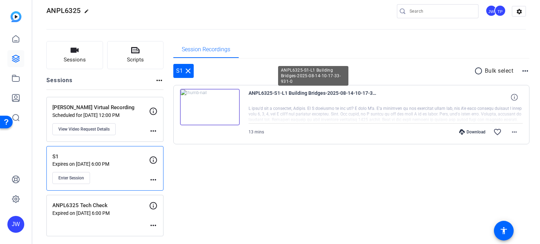
drag, startPoint x: 341, startPoint y: 92, endPoint x: 358, endPoint y: 93, distance: 17.3
click at [358, 93] on span "ANPL6325-S1-L1 Building Bridges-2025-08-14-10-17-33-931-0" at bounding box center [314, 97] width 130 height 17
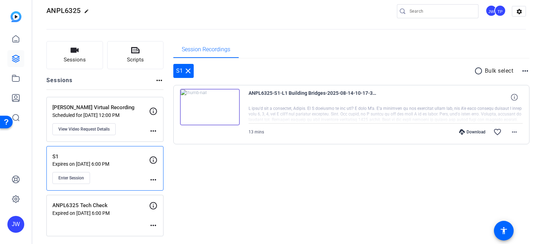
click at [397, 91] on div "ANPL6325-S1-L1 Building Bridges-2025-08-14-10-17-33-931-0" at bounding box center [386, 97] width 275 height 17
click at [385, 93] on div "ANPL6325-S1-L1 Building Bridges-2025-08-14-10-17-33-931-0" at bounding box center [386, 97] width 275 height 17
click at [510, 132] on mat-icon "more_horiz" at bounding box center [514, 132] width 8 height 8
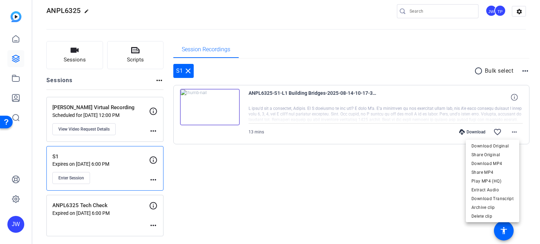
click at [10, 54] on div at bounding box center [270, 122] width 540 height 244
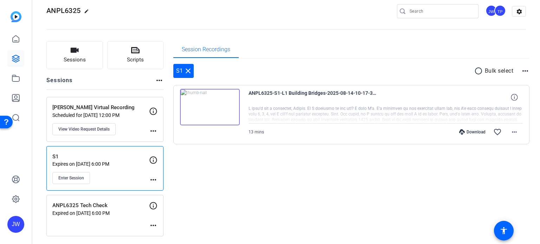
click at [14, 58] on icon at bounding box center [15, 58] width 7 height 7
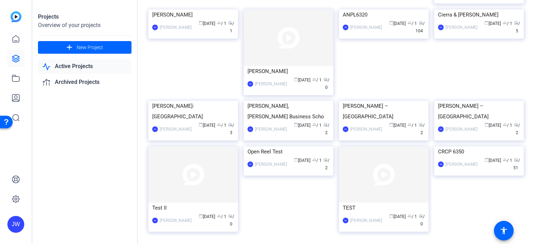
scroll to position [211, 0]
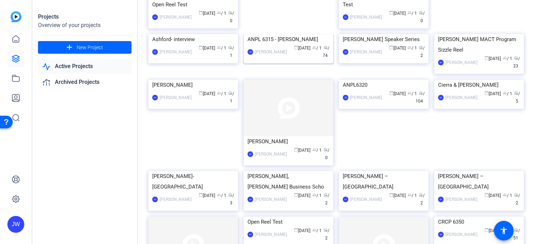
click at [272, 34] on img at bounding box center [289, 34] width 90 height 0
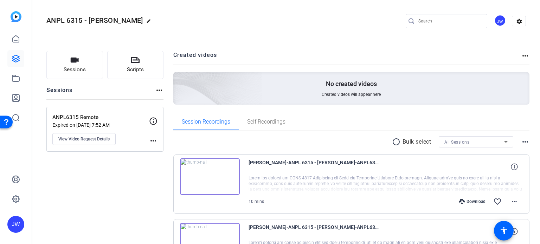
click at [114, 115] on p "ANPL6315 Remote" at bounding box center [100, 118] width 97 height 8
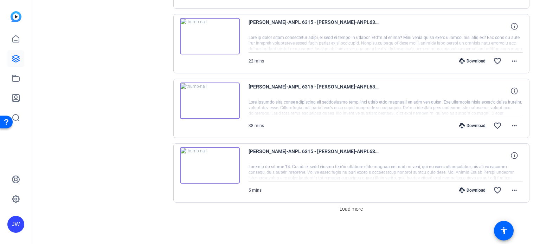
scroll to position [463, 0]
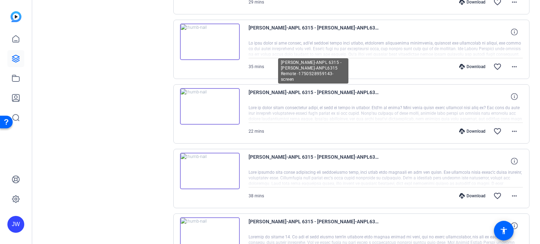
drag, startPoint x: 249, startPoint y: 90, endPoint x: 276, endPoint y: 94, distance: 27.0
click at [276, 94] on span "Megan Heber-ANPL 6315 - Megan Heber-ANPL6315 Remote -1750528959143-screen" at bounding box center [314, 96] width 130 height 17
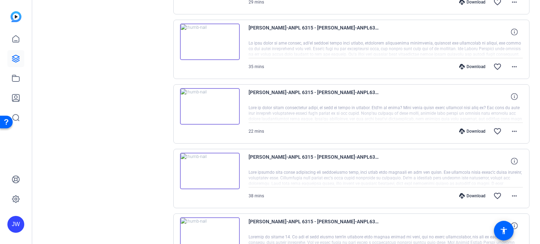
drag, startPoint x: 285, startPoint y: 92, endPoint x: 307, endPoint y: 93, distance: 22.2
click at [307, 93] on span "Megan Heber-ANPL 6315 - Megan Heber-ANPL6315 Remote -1750528959143-screen" at bounding box center [314, 96] width 130 height 17
drag, startPoint x: 318, startPoint y: 89, endPoint x: 358, endPoint y: 93, distance: 40.3
click at [358, 93] on span "Megan Heber-ANPL 6315 - Megan Heber-ANPL6315 Remote -1750528959143-screen" at bounding box center [314, 96] width 130 height 17
click at [374, 90] on span "Megan Heber-ANPL 6315 - Megan Heber-ANPL6315 Remote -1750528959143-screen" at bounding box center [314, 96] width 130 height 17
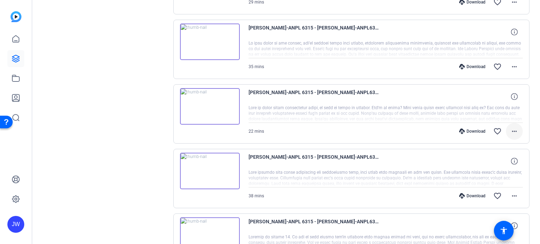
click at [515, 129] on mat-icon "more_horiz" at bounding box center [514, 131] width 8 height 8
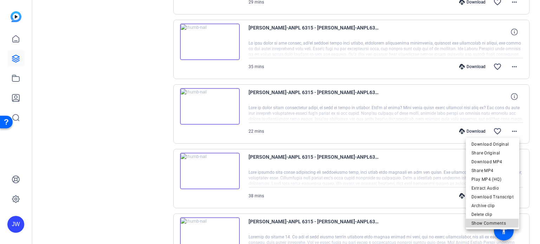
click at [483, 222] on span "Show Comments" at bounding box center [492, 223] width 42 height 8
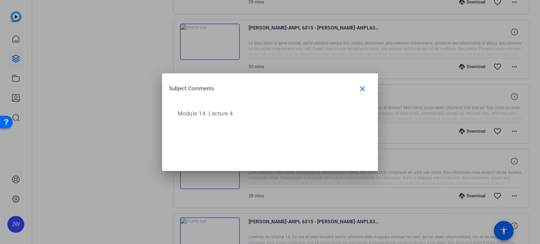
drag, startPoint x: 175, startPoint y: 115, endPoint x: 235, endPoint y: 117, distance: 59.8
click at [235, 117] on div "Module 14. Lecture 4" at bounding box center [270, 114] width 202 height 23
click at [181, 114] on p "Module 14. Lecture 4" at bounding box center [269, 114] width 183 height 8
drag, startPoint x: 180, startPoint y: 115, endPoint x: 234, endPoint y: 116, distance: 54.5
click at [234, 116] on p "Module 14. Lecture 4" at bounding box center [269, 114] width 183 height 8
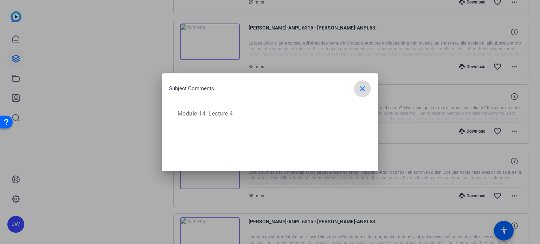
click at [364, 90] on mat-icon "close" at bounding box center [362, 89] width 8 height 8
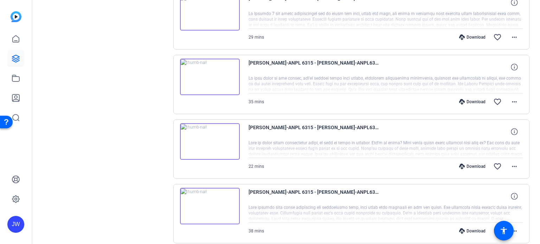
scroll to position [393, 0]
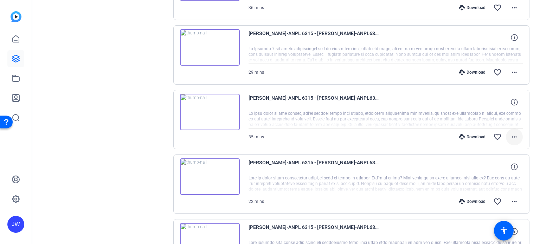
click at [511, 137] on mat-icon "more_horiz" at bounding box center [514, 137] width 8 height 8
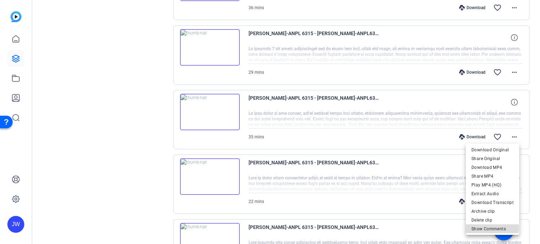
click at [491, 228] on span "Show Comments" at bounding box center [492, 229] width 42 height 8
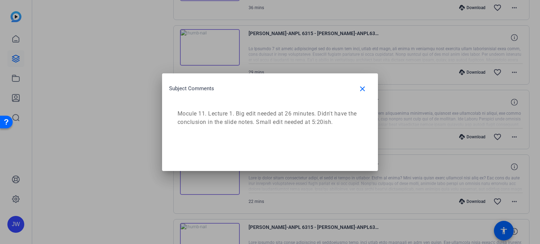
drag, startPoint x: 235, startPoint y: 113, endPoint x: 335, endPoint y: 125, distance: 100.9
click at [335, 125] on p "Mocule 11. Lecture 1. Big edit needed at 26 minutes. Didn't have the conclusion…" at bounding box center [269, 118] width 183 height 17
click at [360, 85] on mat-icon "close" at bounding box center [362, 89] width 8 height 8
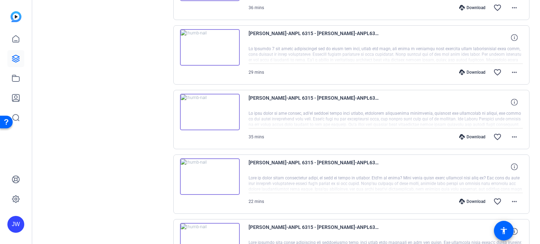
scroll to position [534, 0]
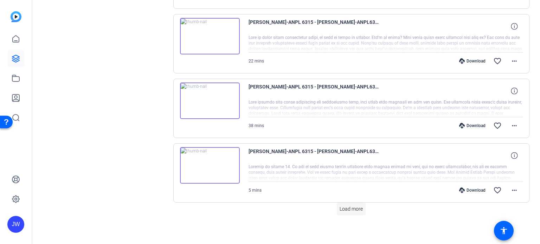
click at [362, 205] on span at bounding box center [351, 209] width 29 height 17
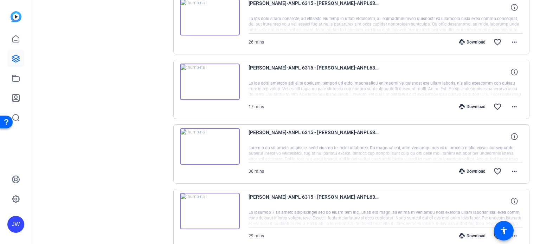
scroll to position [0, 0]
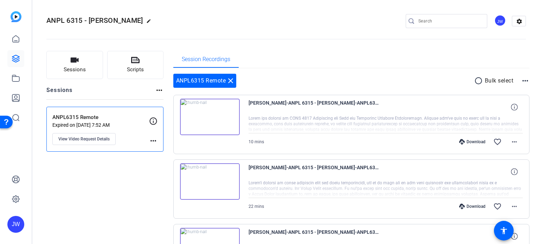
click at [511, 51] on div "Session Recordings" at bounding box center [351, 59] width 357 height 17
click at [15, 62] on icon at bounding box center [15, 58] width 7 height 7
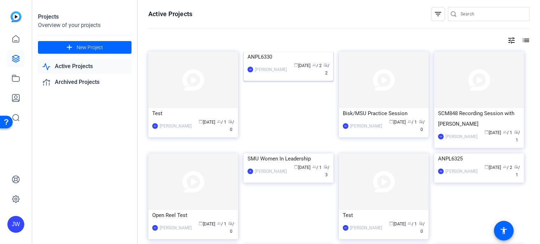
click at [281, 56] on div "ANPL6330" at bounding box center [289, 57] width 82 height 11
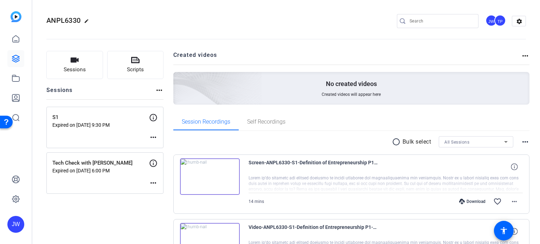
click at [123, 135] on div "S1 Expired on Aug 13, 2025 @ 9:30 PM more_horiz" at bounding box center [104, 127] width 117 height 41
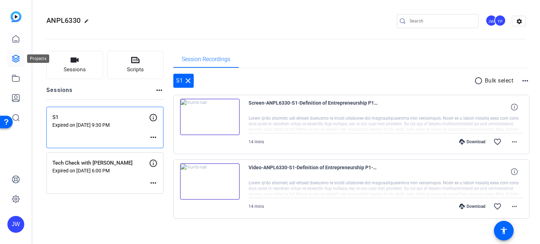
click at [15, 57] on icon at bounding box center [16, 58] width 8 height 8
